Goal: Task Accomplishment & Management: Manage account settings

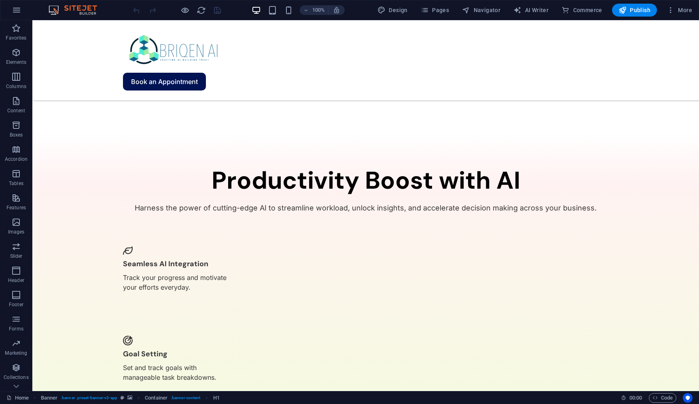
click at [344, 17] on div "100% Design Pages Navigator AI Writer Commerce Publish More" at bounding box center [349, 9] width 698 height 19
click at [344, 14] on icon "button" at bounding box center [425, 10] width 8 height 8
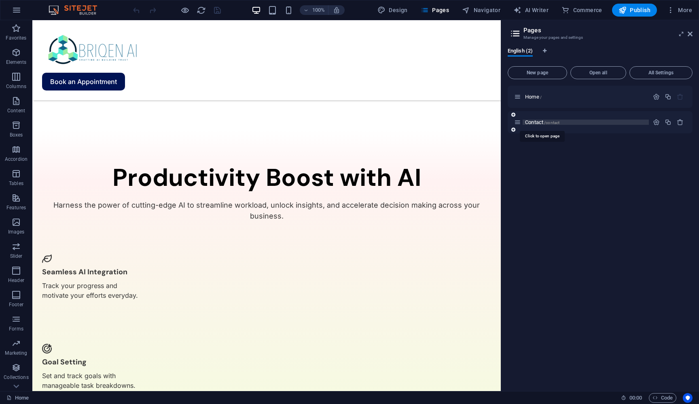
click at [344, 122] on span "/contact" at bounding box center [551, 122] width 15 height 4
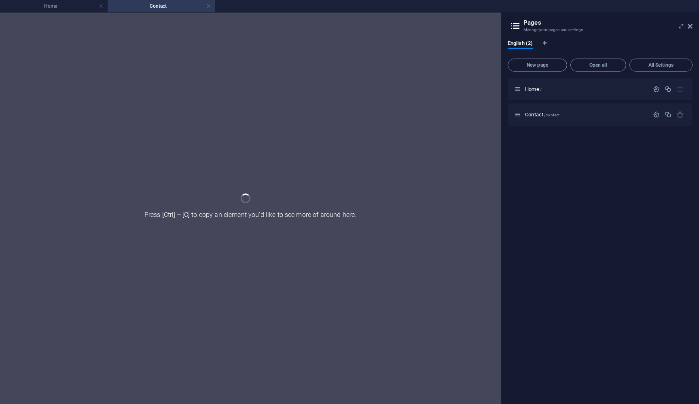
scroll to position [0, 0]
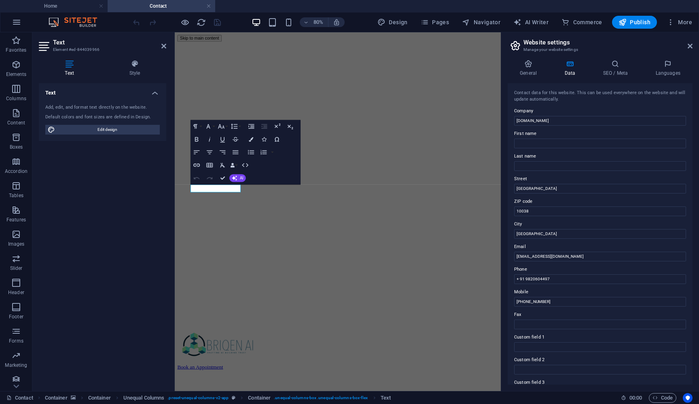
scroll to position [20, 0]
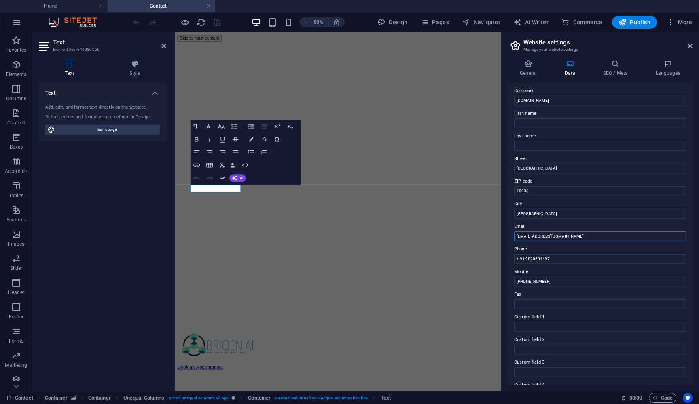
click at [344, 239] on input "[EMAIL_ADDRESS][DOMAIN_NAME]" at bounding box center [600, 237] width 172 height 10
type input "[EMAIL_ADDRESS][DOMAIN_NAME]"
click at [344, 49] on icon at bounding box center [689, 46] width 5 height 6
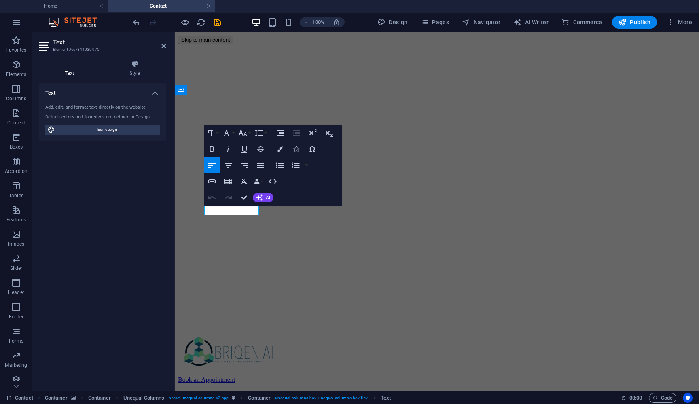
select select "px"
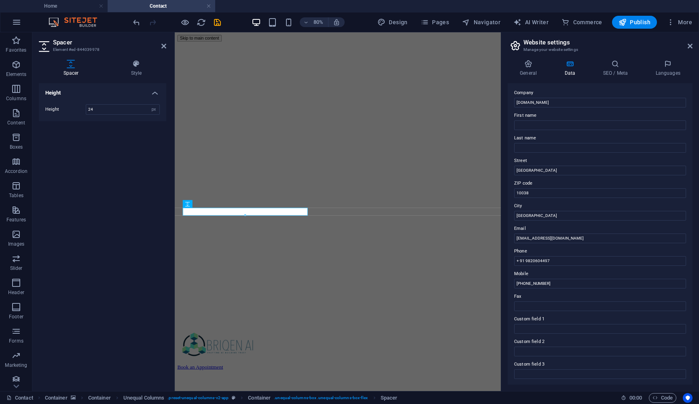
scroll to position [19, 0]
click at [344, 262] on input "+ 91 9820604497" at bounding box center [600, 261] width 172 height 10
click at [344, 263] on input "[PHONE_NUMBER]" at bounding box center [600, 261] width 172 height 10
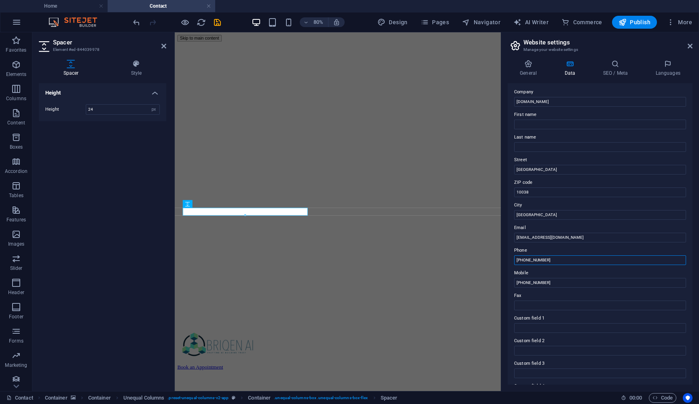
click at [344, 263] on input "[PHONE_NUMBER]" at bounding box center [600, 261] width 172 height 10
type input "[PHONE_NUMBER]"
click at [344, 285] on input "[PHONE_NUMBER]" at bounding box center [600, 283] width 172 height 10
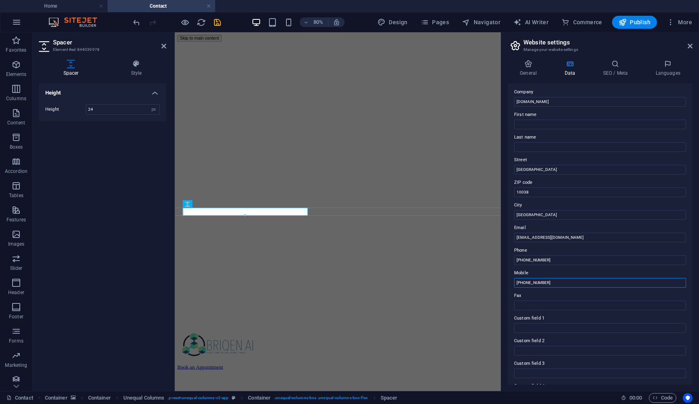
paste input "[PHONE_NUMBER]"
type input "+91 [PHONE_NUMBER]"
click at [344, 285] on input "+91 [PHONE_NUMBER]" at bounding box center [600, 283] width 172 height 10
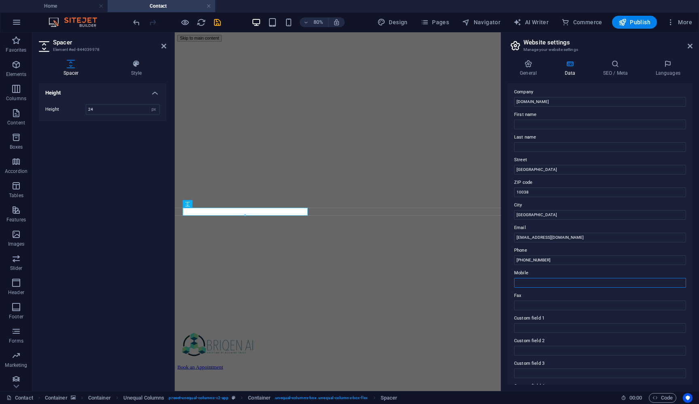
paste input "[PHONE_NUMBER]"
type input "[PHONE_NUMBER]"
click at [344, 49] on link at bounding box center [689, 46] width 5 height 7
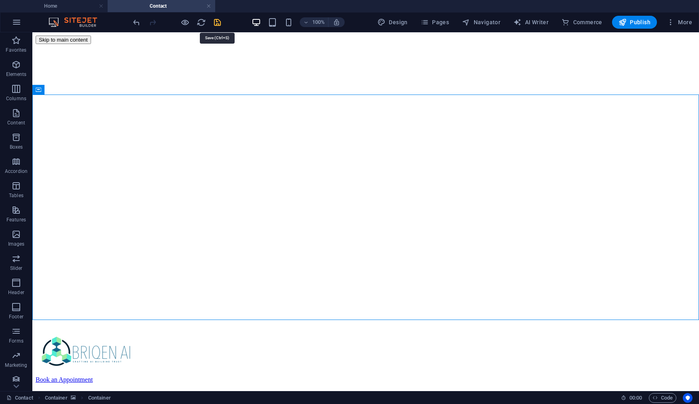
click at [219, 23] on icon "save" at bounding box center [217, 22] width 9 height 9
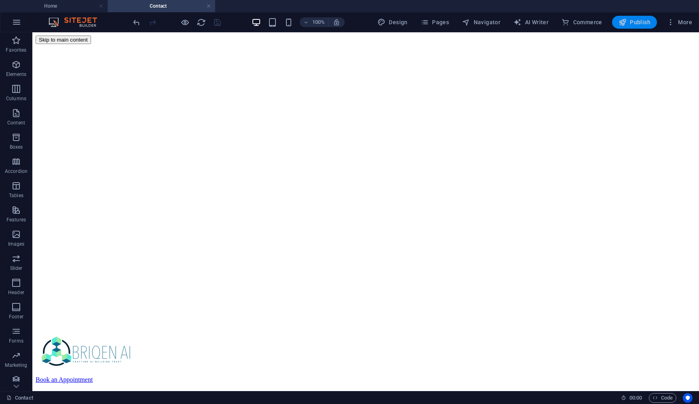
click at [344, 23] on span "Publish" at bounding box center [634, 22] width 32 height 8
